Goal: Feedback & Contribution: Contribute content

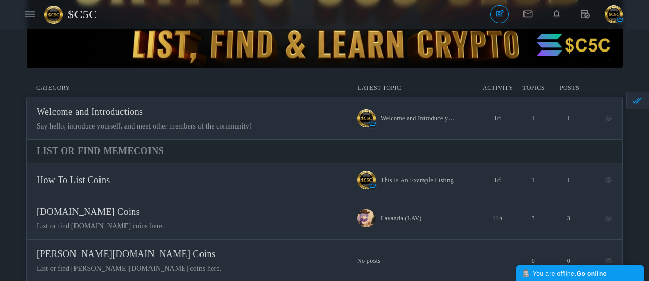
scroll to position [102, 0]
click at [110, 179] on span "How To List Coins" at bounding box center [73, 180] width 73 height 10
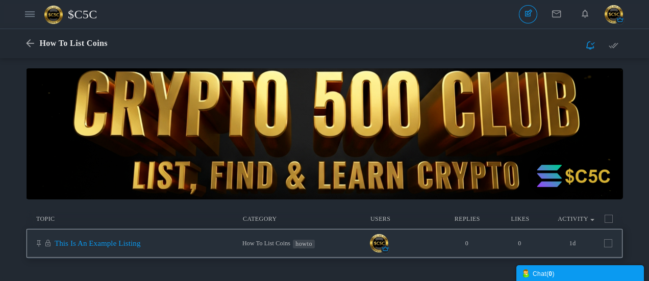
click at [141, 239] on link "This Is An Example Listing" at bounding box center [98, 243] width 86 height 8
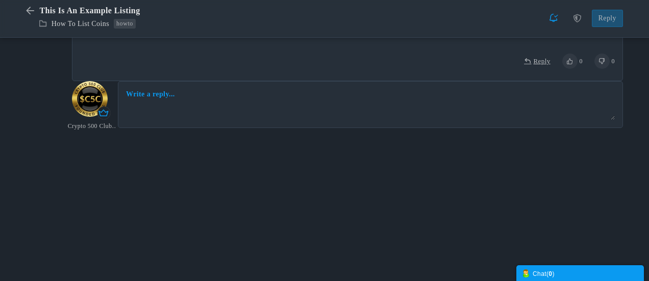
scroll to position [676, 0]
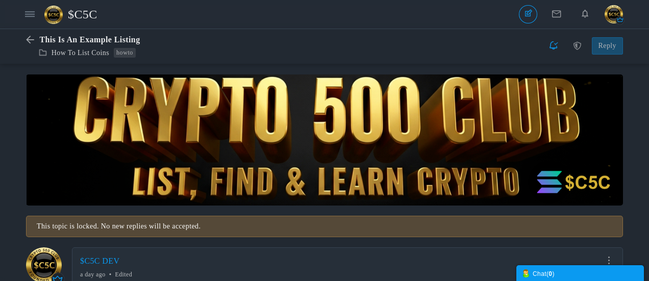
click at [84, 17] on span "$C5C" at bounding box center [86, 14] width 37 height 23
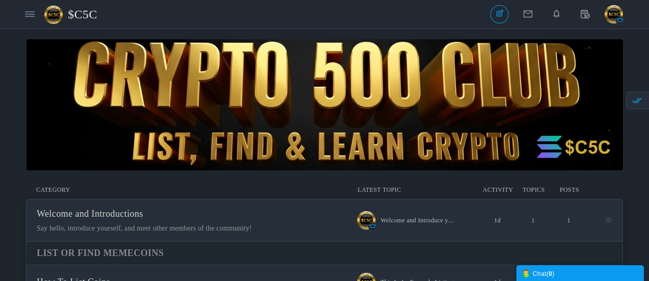
click at [613, 19] on img "button" at bounding box center [614, 14] width 18 height 18
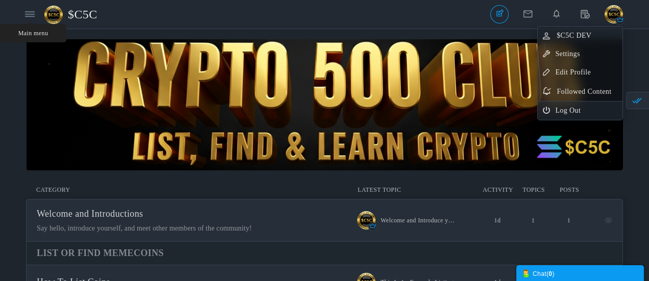
click at [32, 13] on icon at bounding box center [30, 14] width 10 height 9
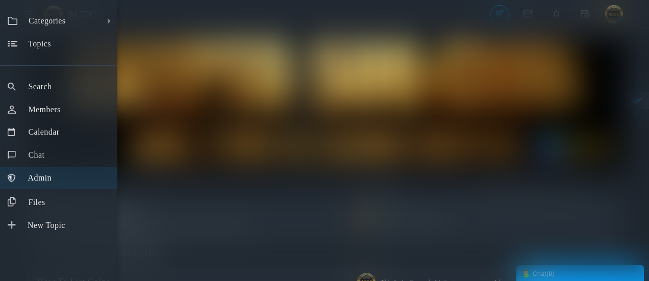
click at [37, 182] on span "Admin" at bounding box center [39, 178] width 23 height 9
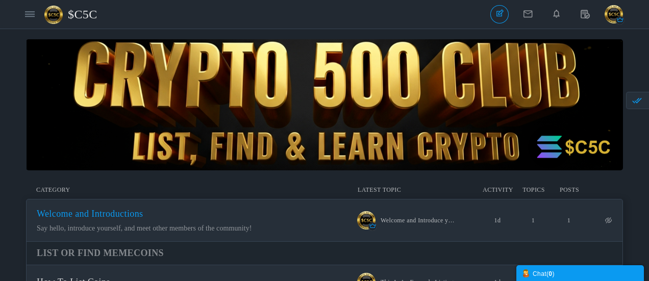
click at [143, 219] on span "Welcome and Introductions" at bounding box center [90, 214] width 107 height 10
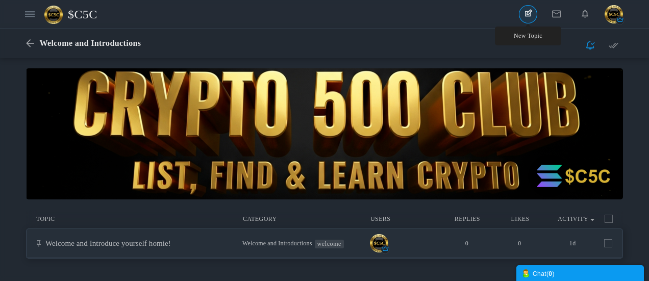
click at [529, 15] on link "New Topic" at bounding box center [528, 14] width 18 height 18
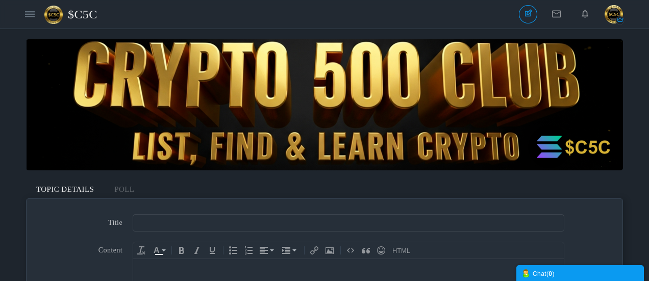
click at [188, 272] on div at bounding box center [348, 269] width 421 height 10
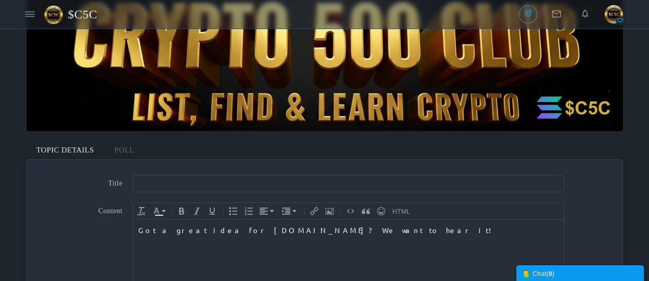
scroll to position [51, 0]
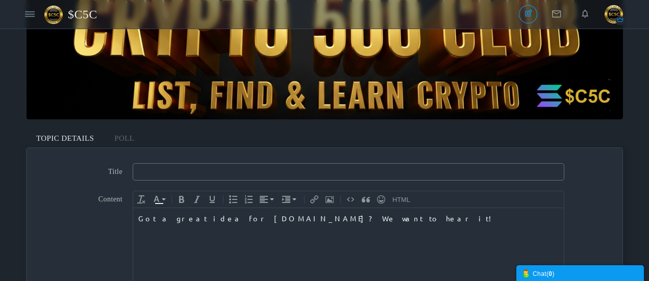
click at [220, 175] on input "text" at bounding box center [349, 171] width 432 height 17
type input "Got a great idea for [DOMAIN_NAME]? We want to hear it!"
drag, startPoint x: 331, startPoint y: 216, endPoint x: 133, endPoint y: 216, distance: 198.5
click at [133, 216] on body "Got a great idea for [DOMAIN_NAME]? We want to hear it!" at bounding box center [348, 277] width 431 height 138
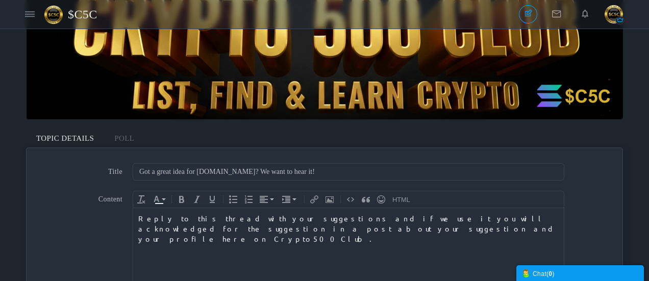
drag, startPoint x: 272, startPoint y: 229, endPoint x: 137, endPoint y: 214, distance: 135.6
click at [137, 214] on body "Reply to this thread with your suggestions and if we use it you will acknowledg…" at bounding box center [348, 277] width 431 height 138
copy div "Reply to this thread with your suggestions and if we use it you will acknowledg…"
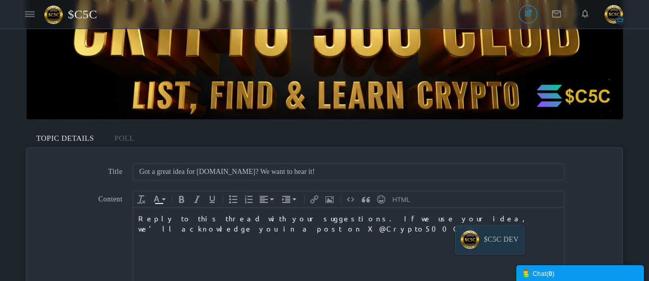
click at [450, 218] on div "Reply to this thread with your suggestions. If we use your idea, we'll acknowle…" at bounding box center [348, 223] width 421 height 20
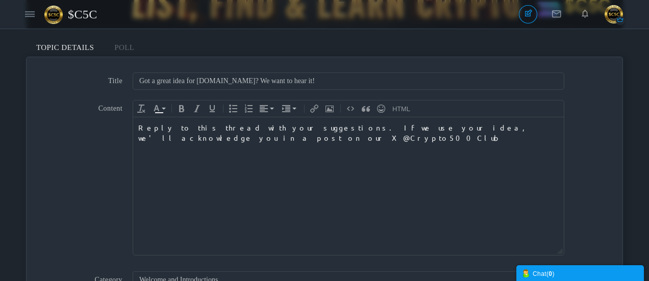
scroll to position [153, 0]
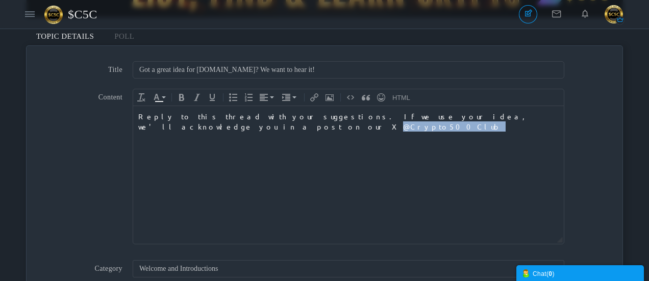
drag, startPoint x: 523, startPoint y: 117, endPoint x: 470, endPoint y: 117, distance: 53.1
click at [470, 117] on div "Reply to this thread with your suggestions. If we use your idea, we'll acknowle…" at bounding box center [348, 121] width 421 height 20
click at [315, 99] on icon "Insert Link (Ctrl+K)" at bounding box center [314, 97] width 8 height 8
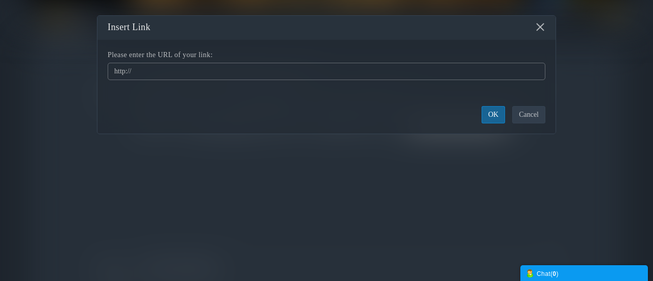
drag, startPoint x: 200, startPoint y: 70, endPoint x: 151, endPoint y: 69, distance: 49.0
click at [151, 69] on input "http://" at bounding box center [327, 71] width 438 height 17
drag, startPoint x: 148, startPoint y: 69, endPoint x: 110, endPoint y: 71, distance: 38.3
click at [111, 70] on input "http://" at bounding box center [327, 71] width 438 height 17
paste input "[DOMAIN_NAME][URL]"
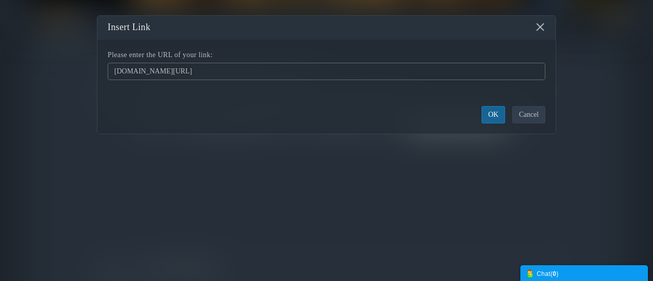
type input "[DOMAIN_NAME][URL]"
click at [489, 115] on button "OK" at bounding box center [493, 114] width 23 height 17
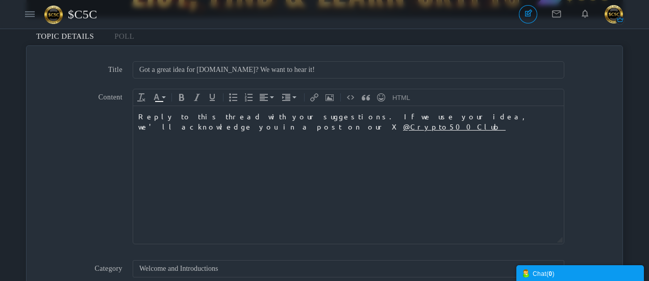
scroll to position [204, 0]
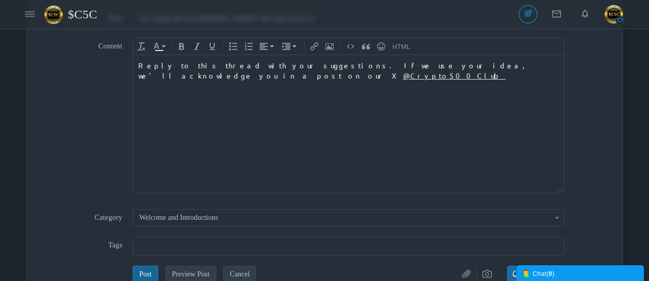
click at [158, 245] on input "text" at bounding box center [347, 245] width 417 height 11
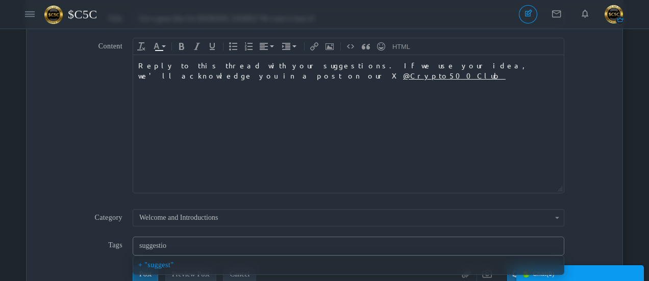
type input "suggestion"
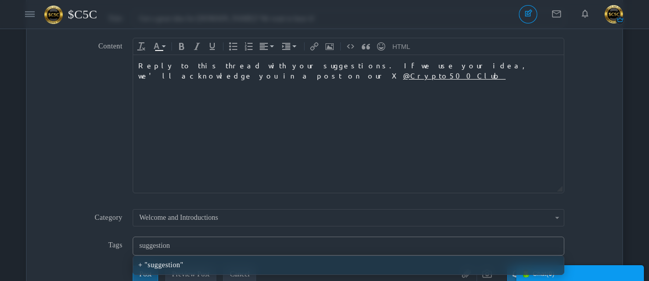
click at [161, 268] on div "suggestion" at bounding box center [348, 265] width 421 height 8
type input "suggestion"
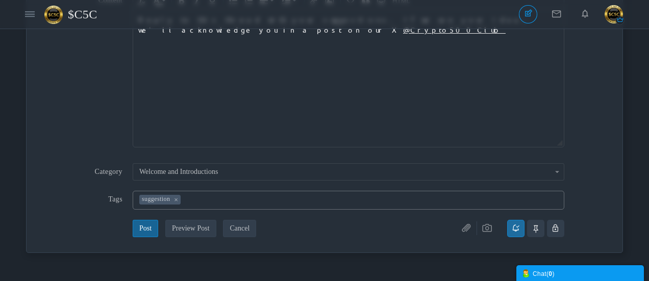
scroll to position [306, 0]
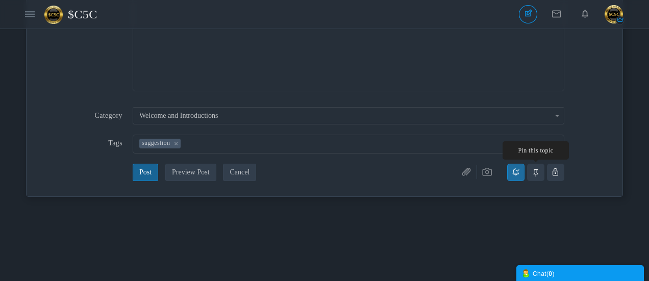
click at [535, 173] on icon at bounding box center [535, 172] width 5 height 16
click at [0, 0] on input "checkbox" at bounding box center [0, 0] width 0 height 0
click at [145, 173] on button "Post" at bounding box center [146, 172] width 26 height 17
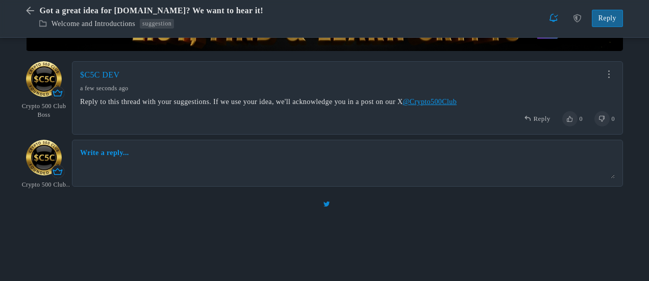
scroll to position [155, 0]
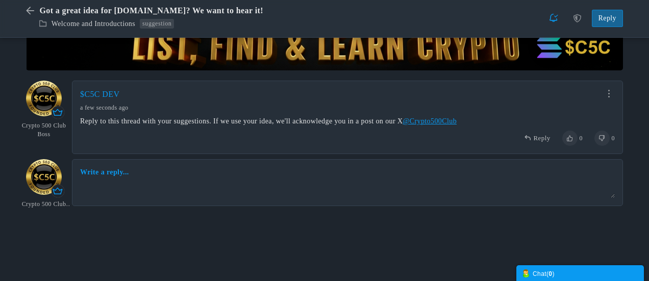
scroll to position [134, 0]
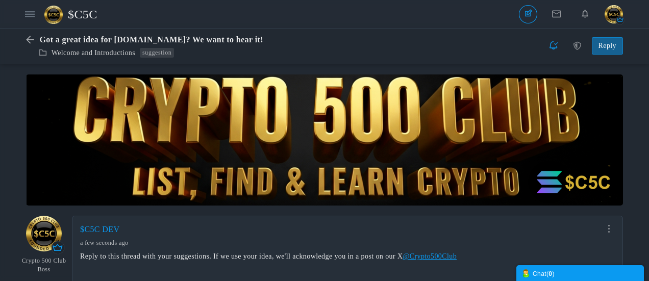
click at [86, 15] on span "$C5C" at bounding box center [86, 14] width 37 height 23
click at [86, 16] on span "$C5C" at bounding box center [86, 14] width 37 height 23
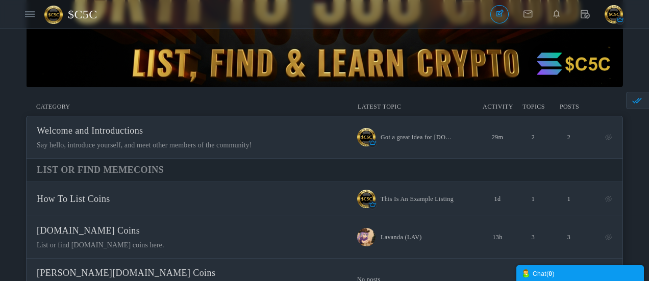
scroll to position [102, 0]
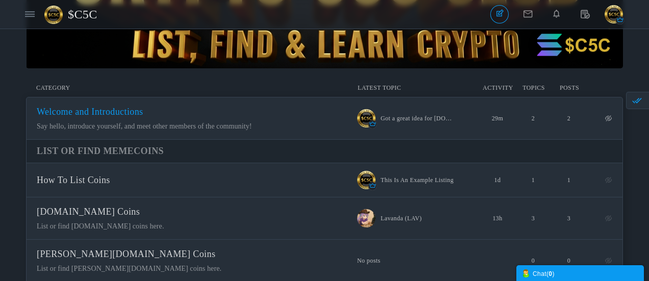
click at [143, 117] on span "Welcome and Introductions" at bounding box center [90, 112] width 107 height 10
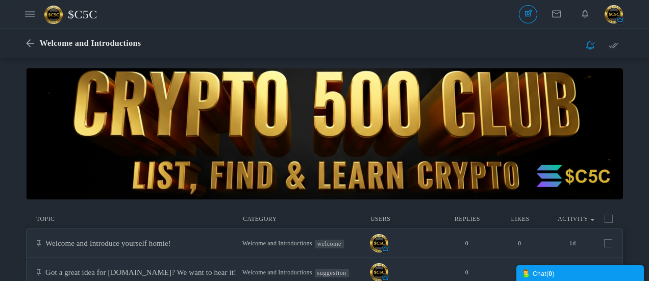
click at [89, 13] on span "$C5C" at bounding box center [86, 14] width 37 height 23
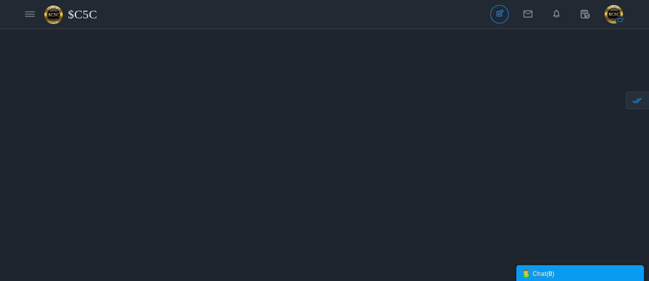
scroll to position [1261, 0]
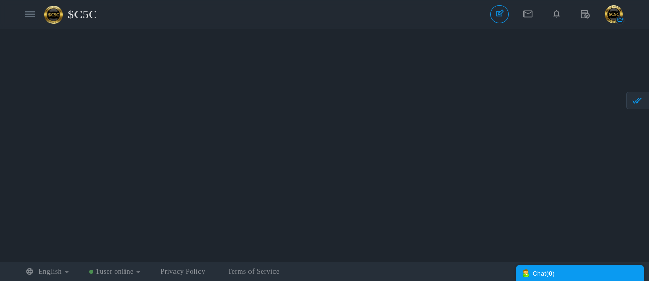
click at [140, 272] on link "1 user online" at bounding box center [114, 272] width 51 height 8
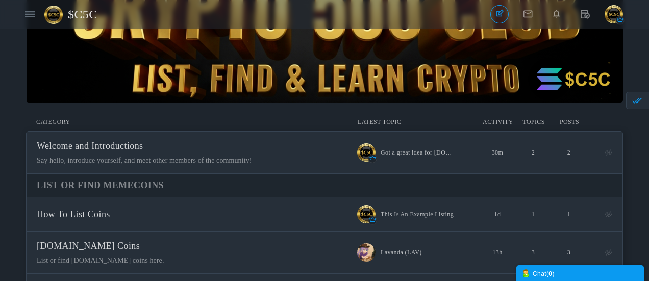
scroll to position [0, 0]
